Goal: Check status: Check status

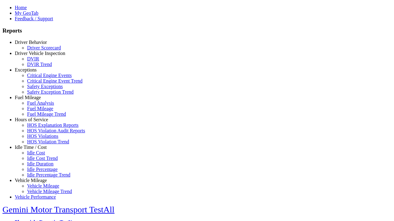
click at [35, 150] on link "Idle Time / Cost" at bounding box center [31, 147] width 32 height 5
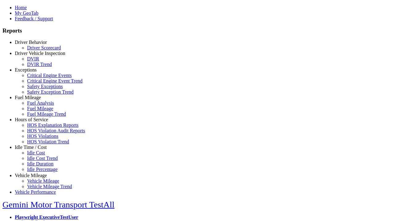
click at [40, 161] on link "Idle Cost Trend" at bounding box center [42, 158] width 31 height 5
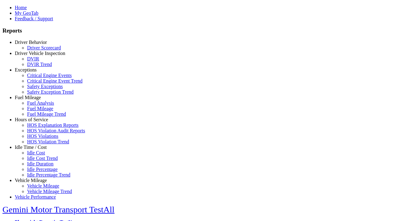
select select "**"
type input "*********"
